Goal: Information Seeking & Learning: Learn about a topic

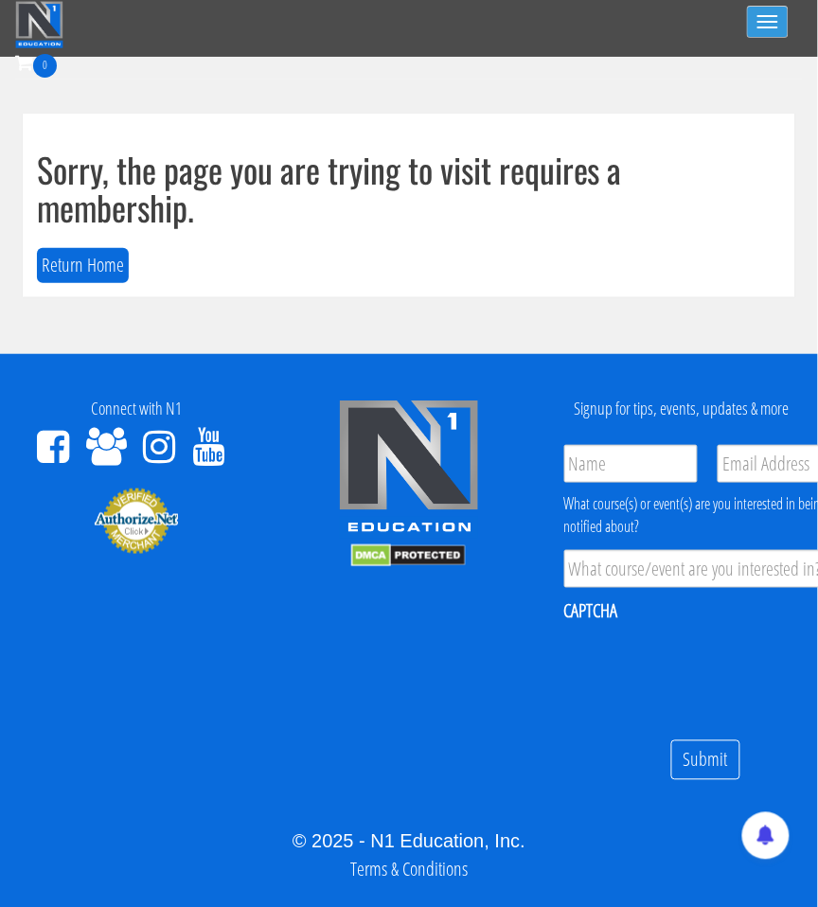
click at [772, 21] on span "button" at bounding box center [767, 22] width 21 height 2
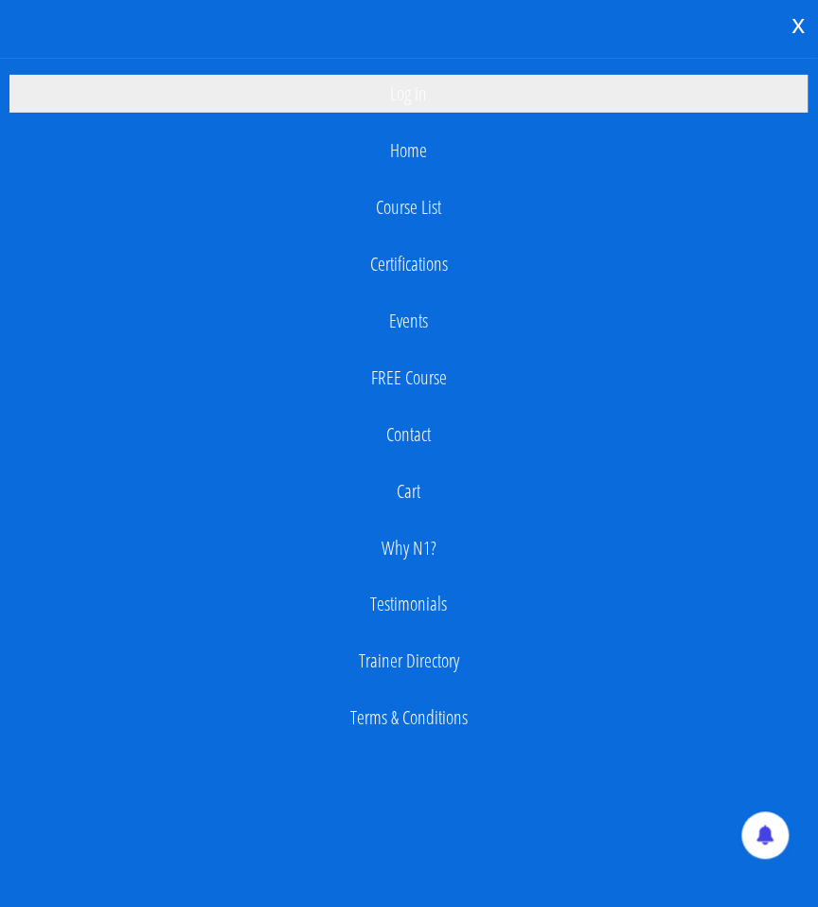
click at [428, 105] on link "Log In" at bounding box center [408, 94] width 799 height 38
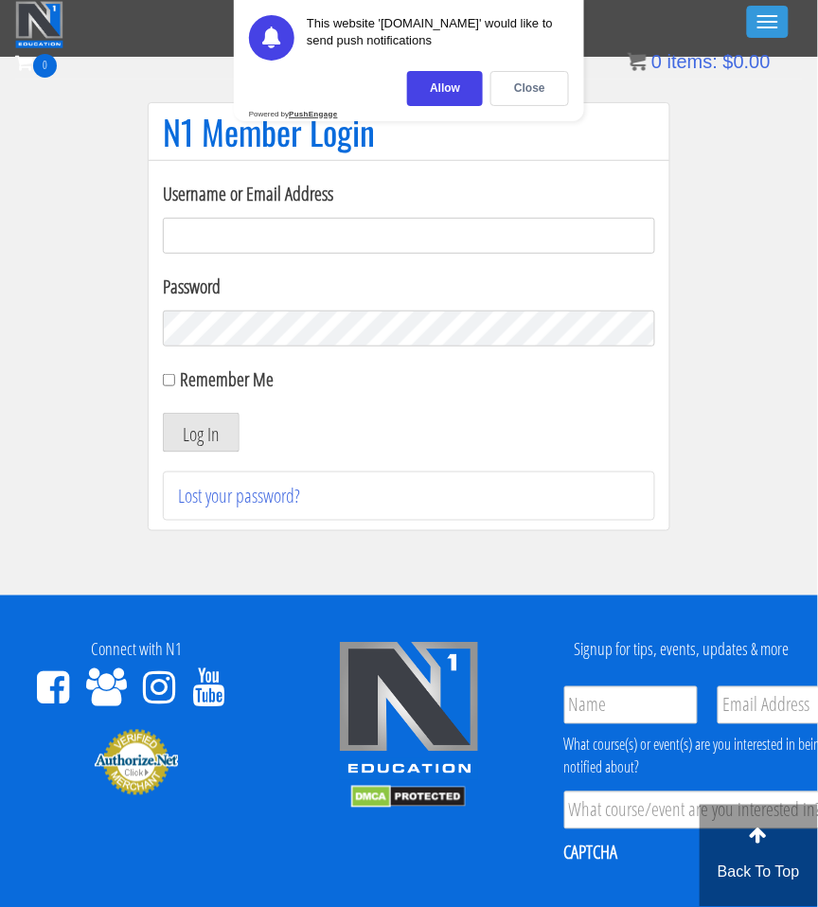
type input "[EMAIL_ADDRESS][DOMAIN_NAME]"
click at [197, 433] on button "Log In" at bounding box center [201, 433] width 77 height 40
click at [452, 110] on div "This website '[DOMAIN_NAME]' would like to send push notifications [GEOGRAPHIC_…" at bounding box center [409, 60] width 350 height 121
click at [452, 93] on div "Allow" at bounding box center [445, 88] width 76 height 35
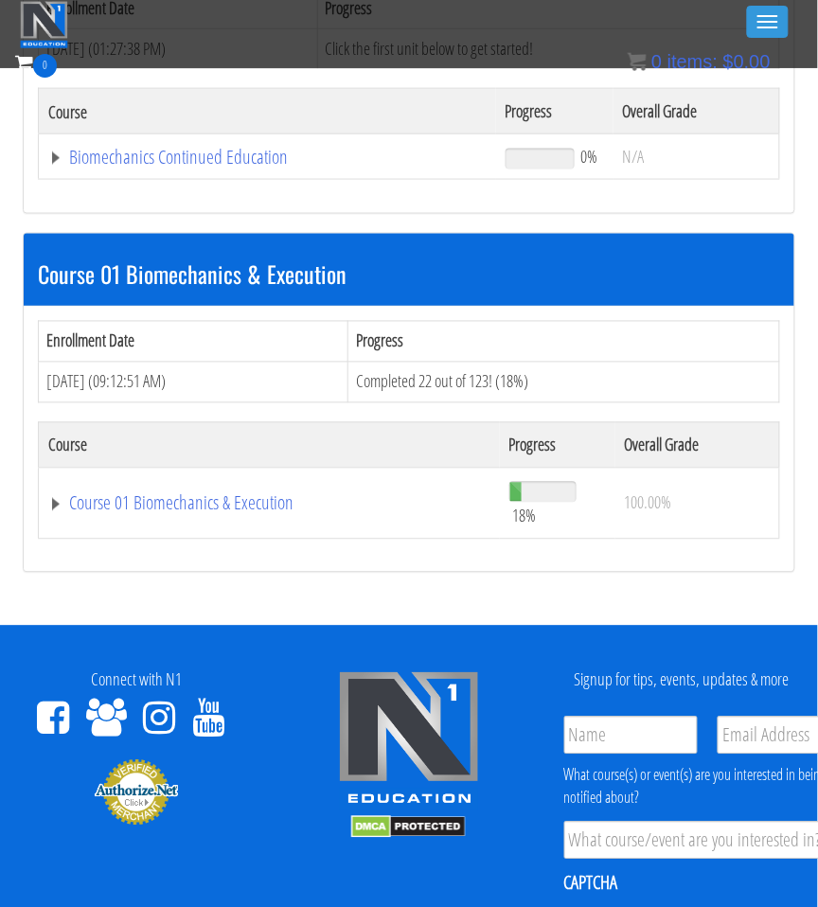
scroll to position [349, 1]
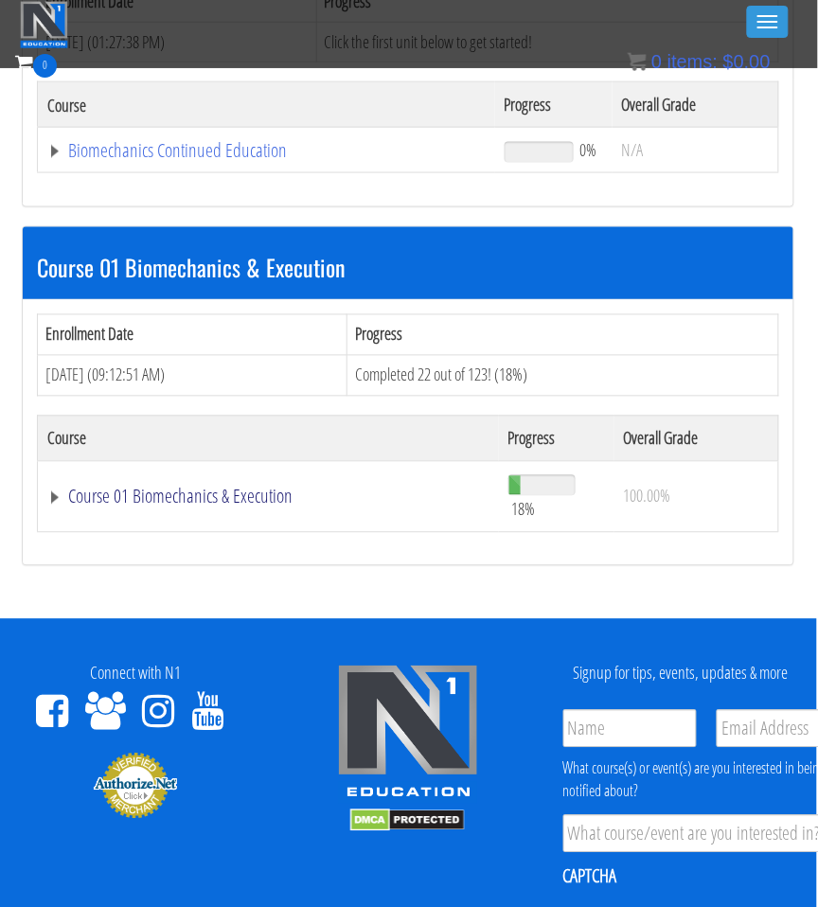
click at [159, 160] on link "Course 01 Biomechanics & Execution" at bounding box center [266, 150] width 438 height 19
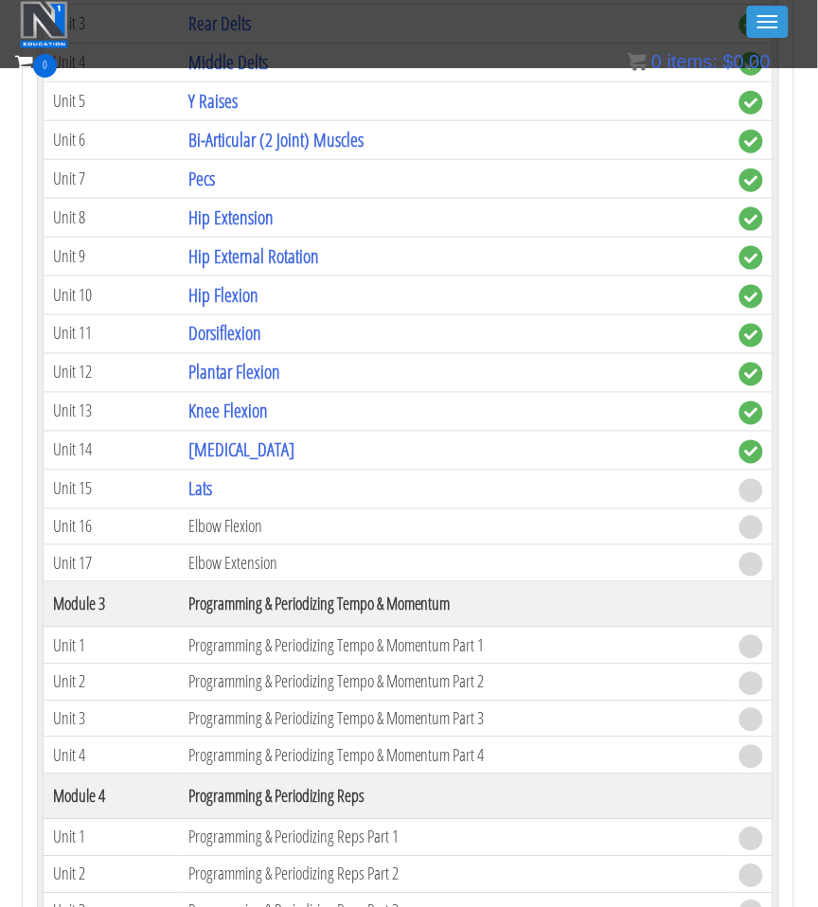
scroll to position [1409, 1]
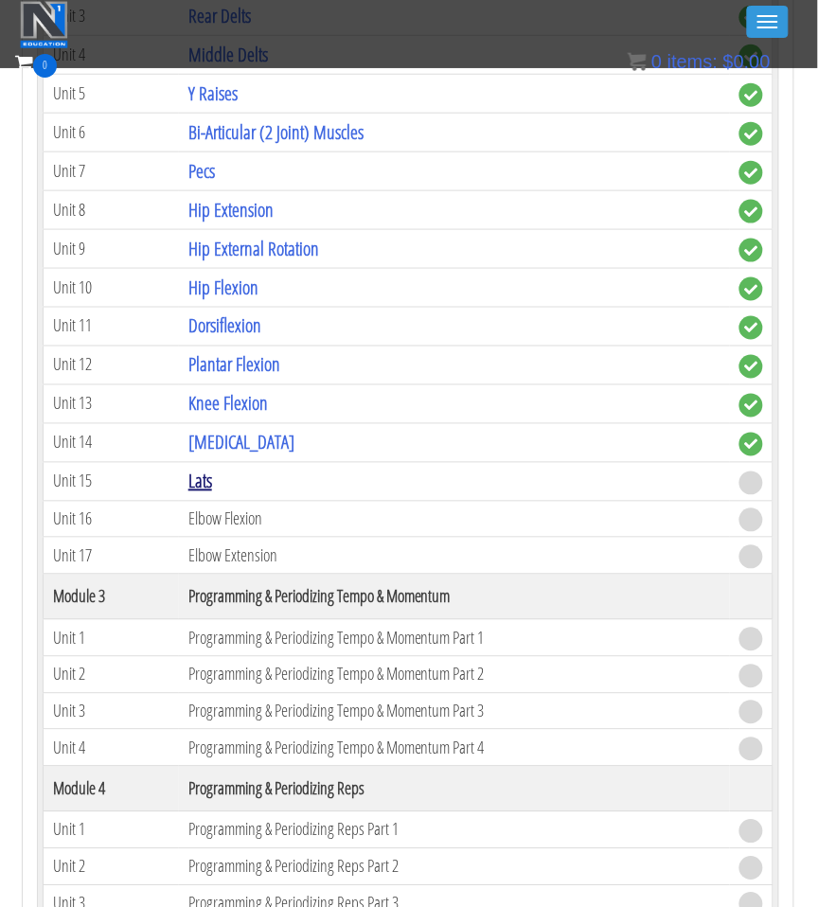
click at [207, 469] on link "Lats" at bounding box center [200, 482] width 24 height 26
